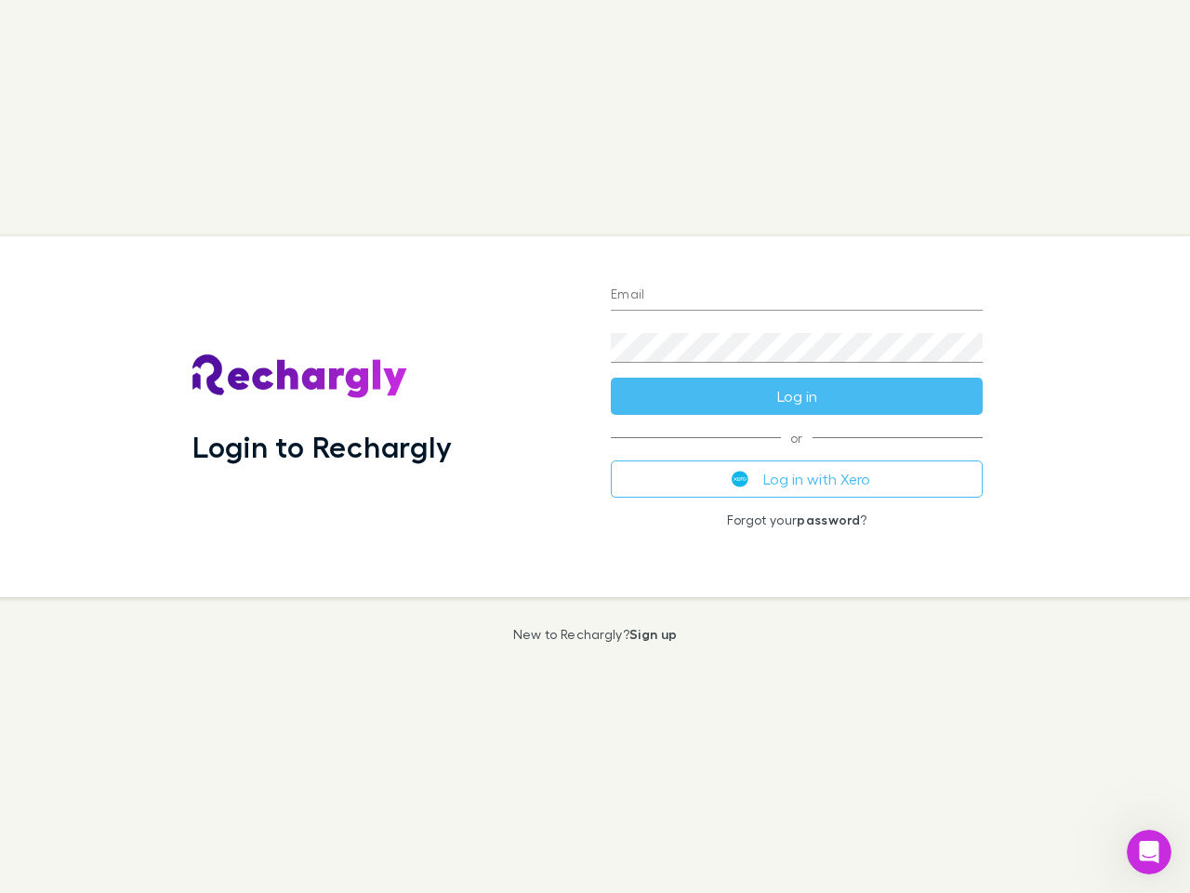
click at [595, 446] on div "Login to Rechargly" at bounding box center [387, 416] width 419 height 361
click at [797, 296] on input "Email" at bounding box center [797, 296] width 372 height 30
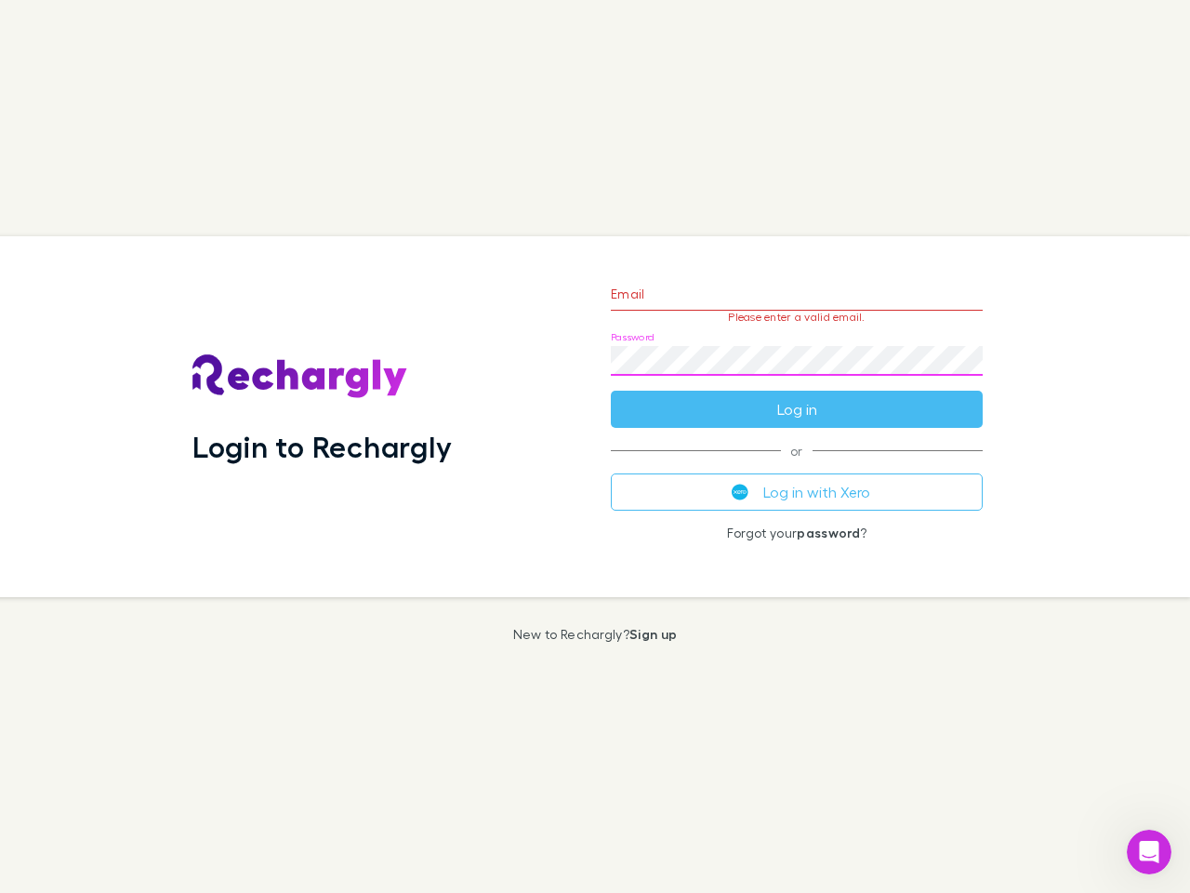
click at [797, 396] on form "Email Please enter a valid email. Password Log in" at bounding box center [797, 347] width 372 height 162
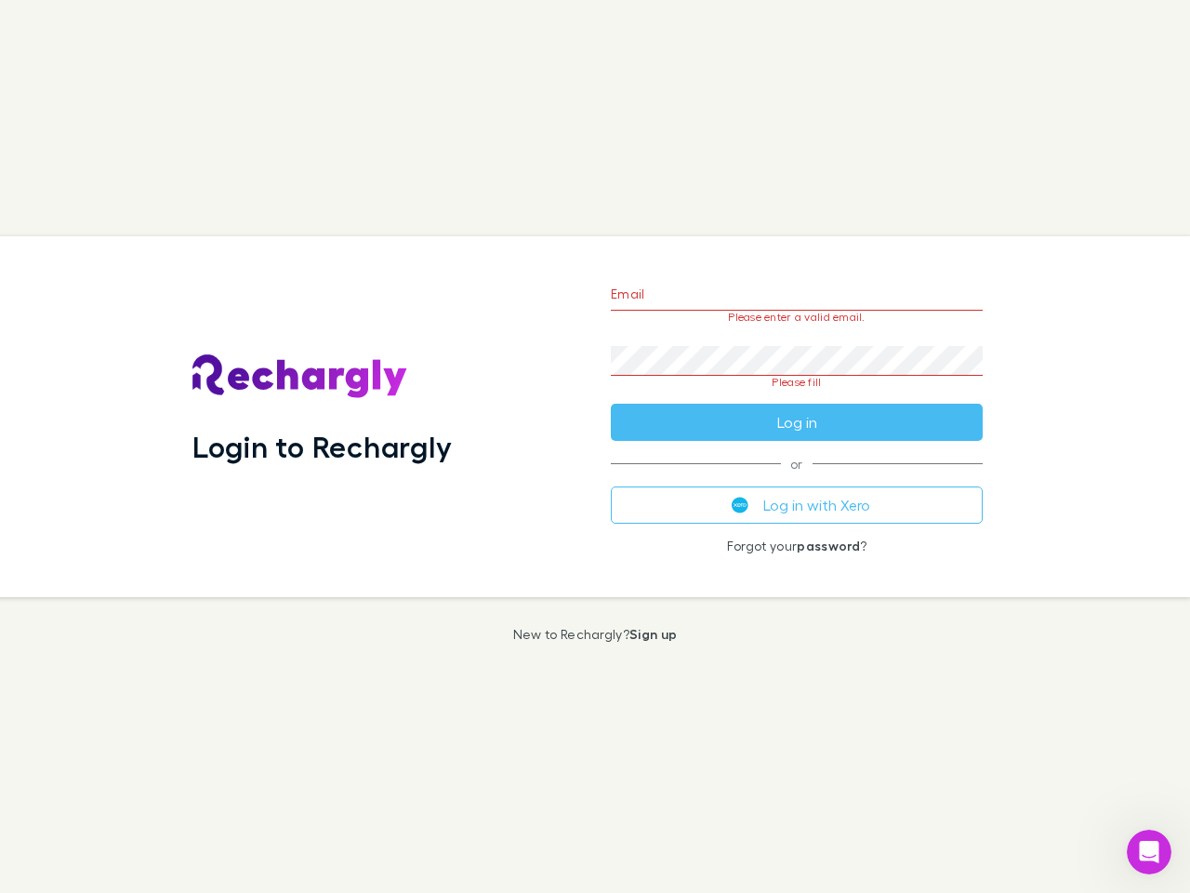
click at [797, 479] on div "Email Please enter a valid email. Password Please fill Log in or Log in with Xe…" at bounding box center [797, 416] width 402 height 361
click at [1150, 852] on icon "Open Intercom Messenger" at bounding box center [1150, 852] width 31 height 31
